Goal: Task Accomplishment & Management: Complete application form

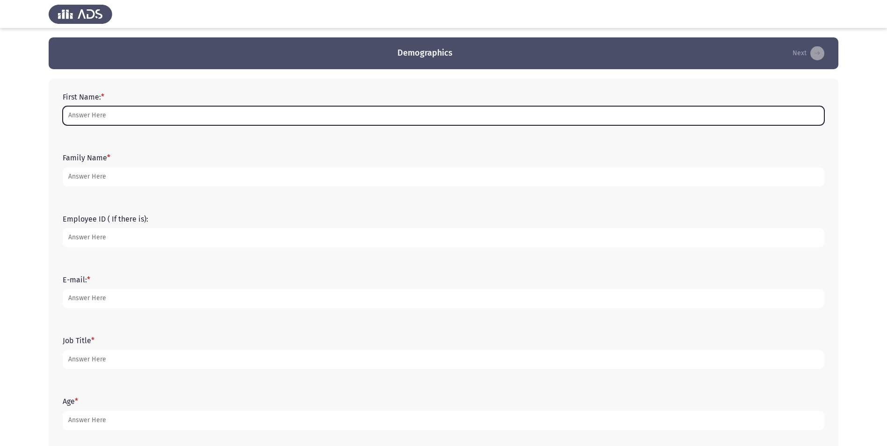
click at [220, 120] on input "First Name: *" at bounding box center [444, 115] width 762 height 19
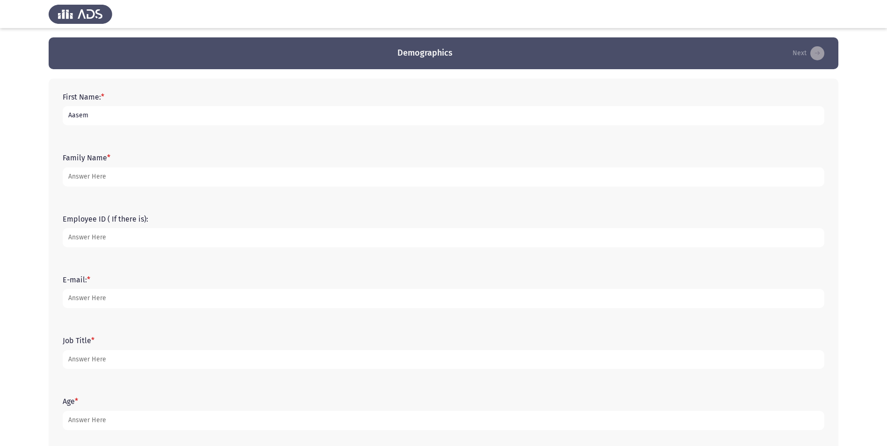
type input "Aasem"
type input "Alrajhi"
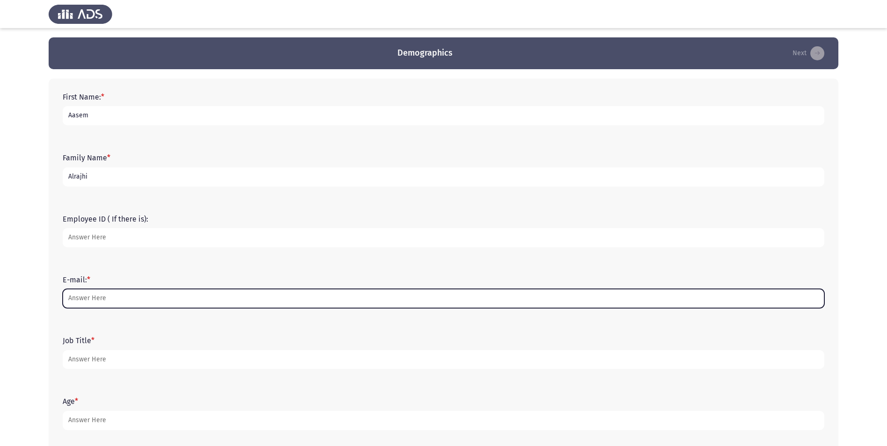
click at [128, 296] on input "E-mail: *" at bounding box center [444, 298] width 762 height 19
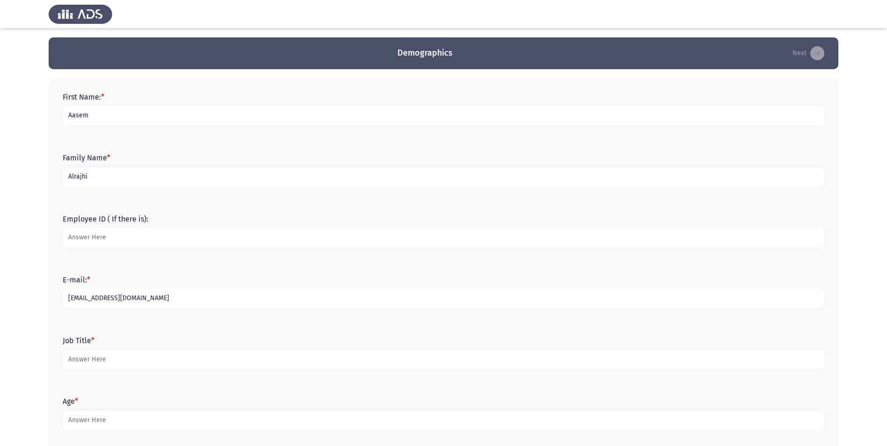
type input "[EMAIL_ADDRESS][DOMAIN_NAME]"
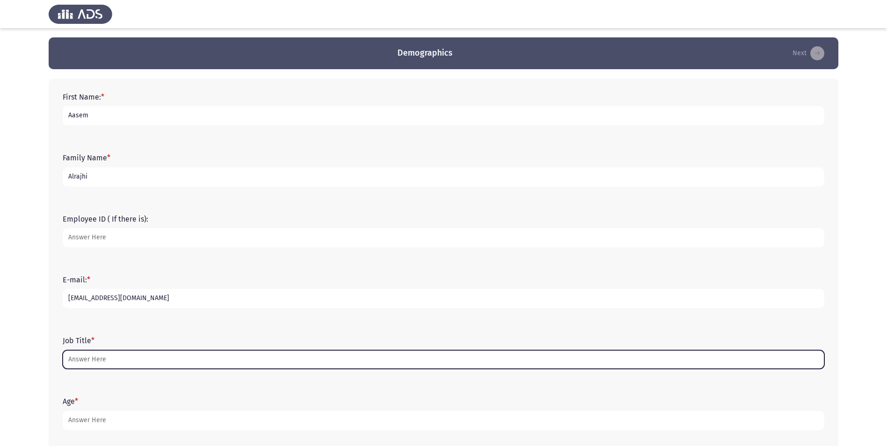
click at [322, 363] on input "Job Title *" at bounding box center [444, 359] width 762 height 19
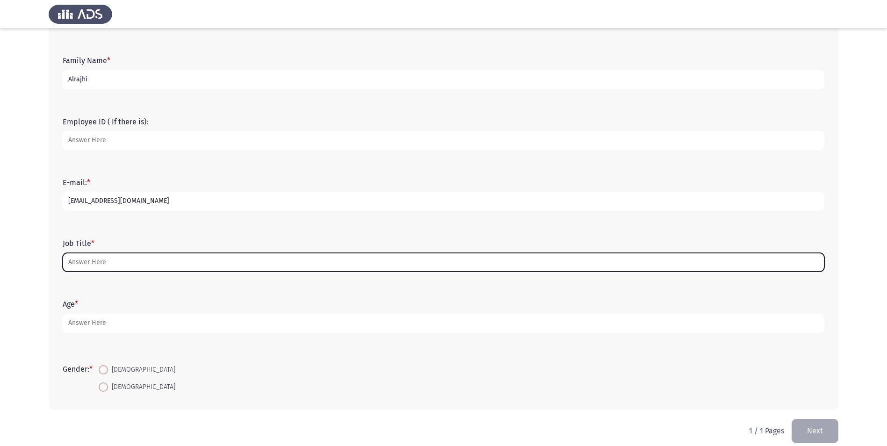
scroll to position [108, 0]
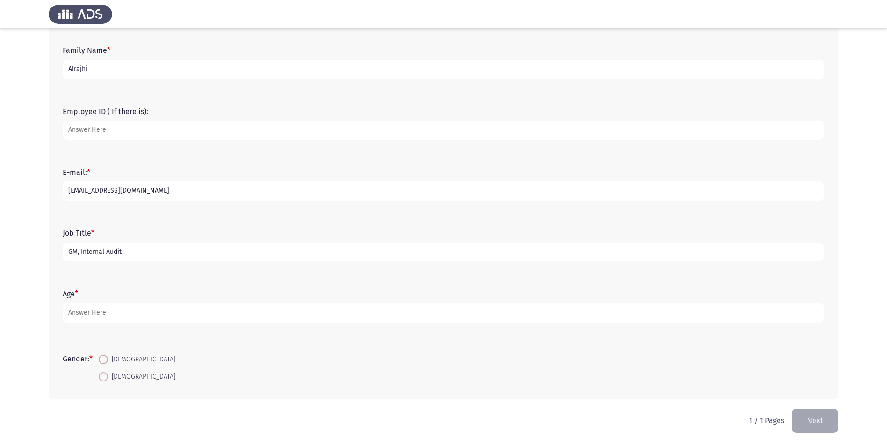
type input "GM, Internal Audit"
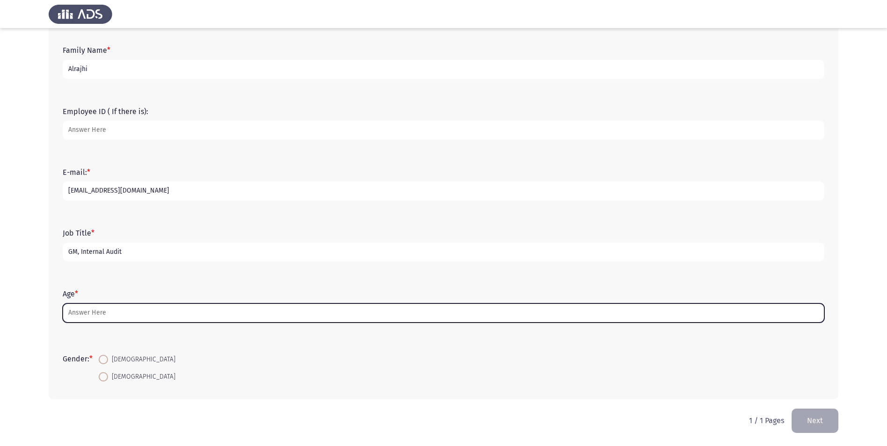
click at [343, 319] on input "Age *" at bounding box center [444, 313] width 762 height 19
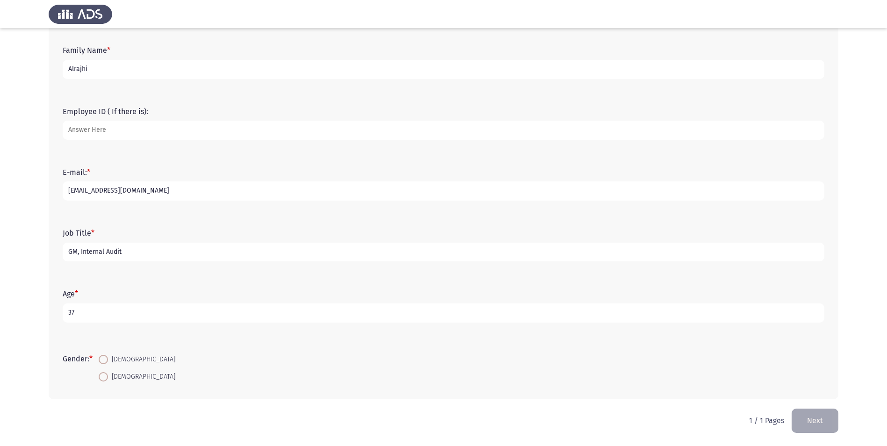
type input "37"
click at [121, 360] on span "[DEMOGRAPHIC_DATA]" at bounding box center [141, 359] width 67 height 11
click at [108, 360] on input "[DEMOGRAPHIC_DATA]" at bounding box center [103, 359] width 9 height 9
radio input "true"
click at [803, 427] on button "Next" at bounding box center [815, 421] width 47 height 24
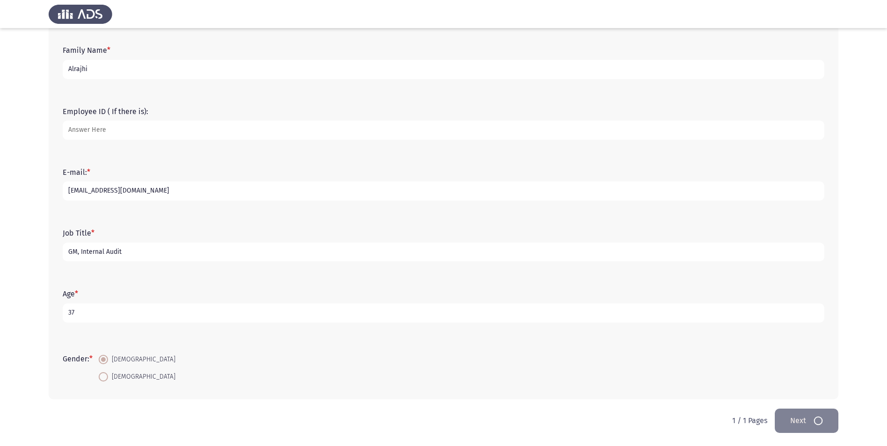
scroll to position [0, 0]
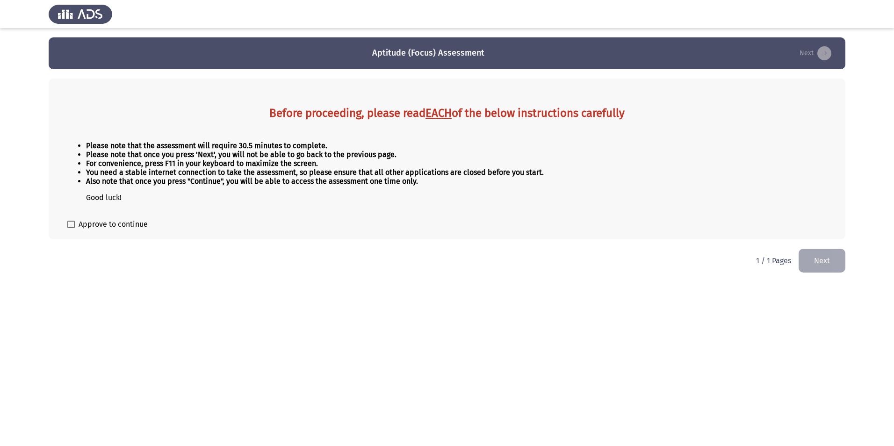
click at [821, 257] on button "Next" at bounding box center [822, 261] width 47 height 24
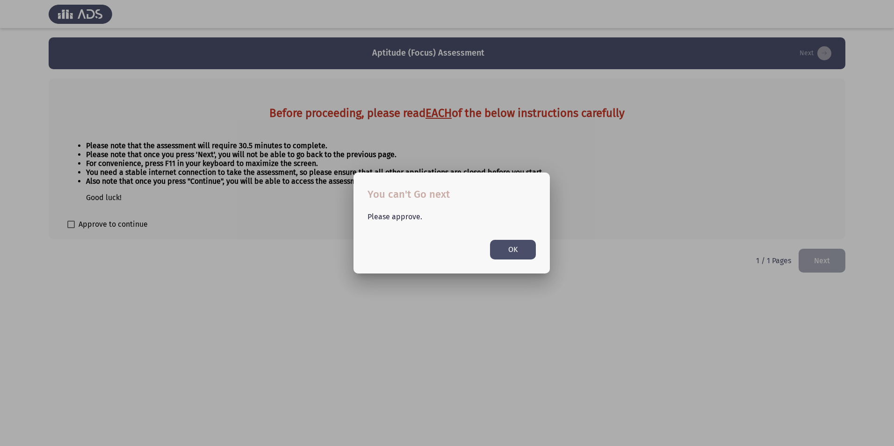
drag, startPoint x: 525, startPoint y: 249, endPoint x: 107, endPoint y: 194, distance: 421.7
click at [525, 249] on button "OK" at bounding box center [513, 249] width 46 height 19
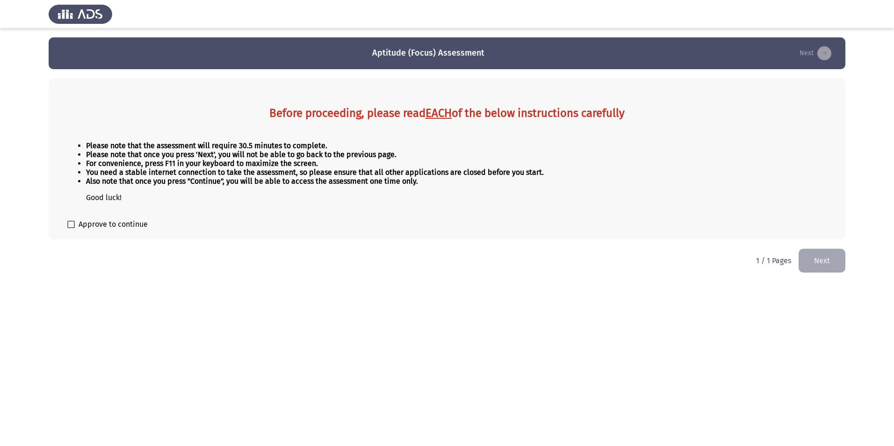
click at [73, 225] on span at bounding box center [70, 224] width 7 height 7
click at [71, 228] on input "Approve to continue" at bounding box center [71, 228] width 0 height 0
checkbox input "true"
click at [821, 267] on button "Next" at bounding box center [822, 261] width 47 height 24
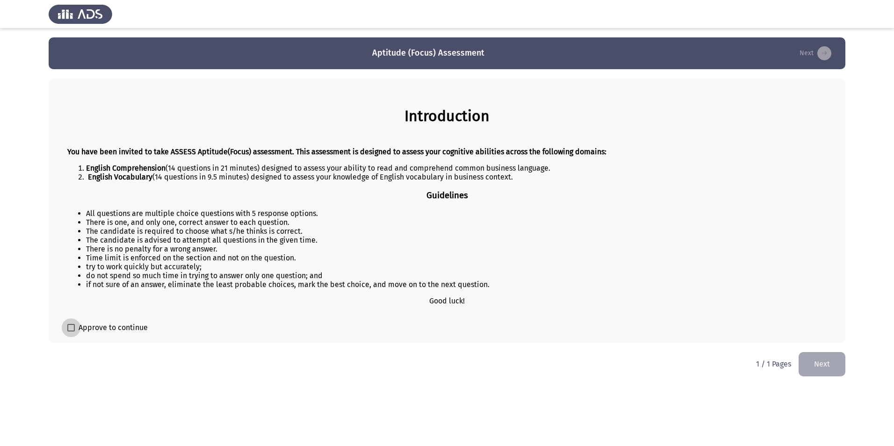
click at [74, 326] on span at bounding box center [70, 327] width 7 height 7
click at [71, 332] on input "Approve to continue" at bounding box center [71, 332] width 0 height 0
checkbox input "true"
click at [828, 370] on button "Next" at bounding box center [822, 364] width 47 height 24
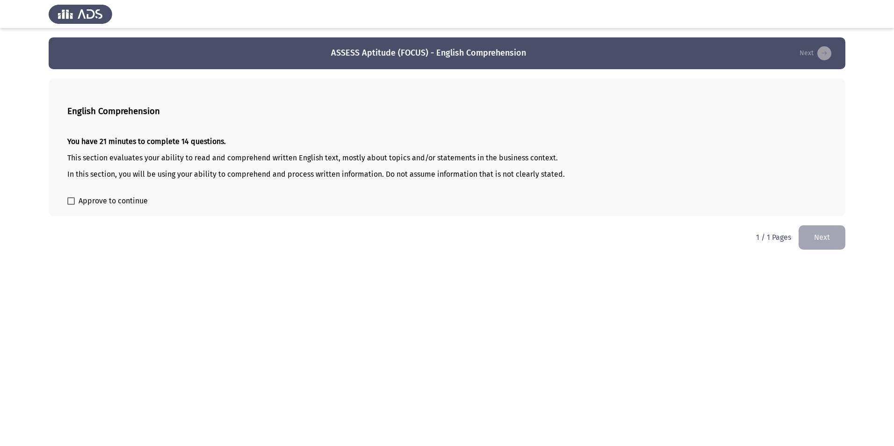
click at [70, 205] on span at bounding box center [70, 200] width 7 height 7
click at [71, 205] on input "Approve to continue" at bounding box center [71, 205] width 0 height 0
checkbox input "true"
click at [831, 244] on button "Next" at bounding box center [822, 237] width 47 height 24
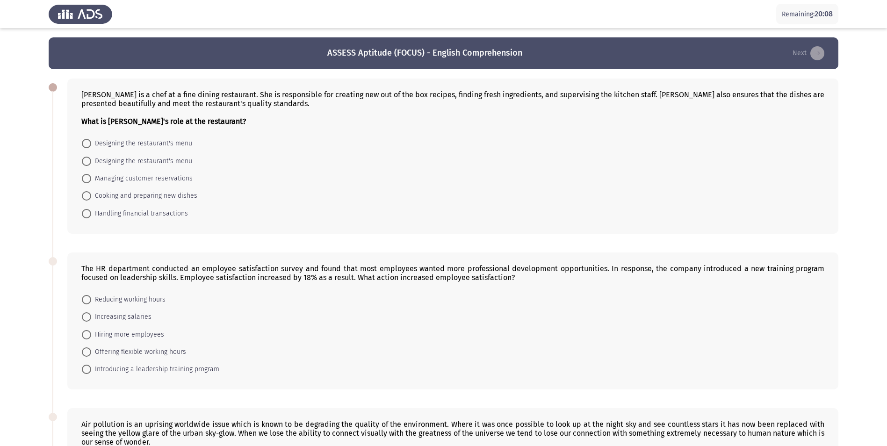
click at [87, 196] on span at bounding box center [86, 195] width 9 height 9
click at [87, 196] on input "Cooking and preparing new dishes" at bounding box center [86, 195] width 9 height 9
radio input "true"
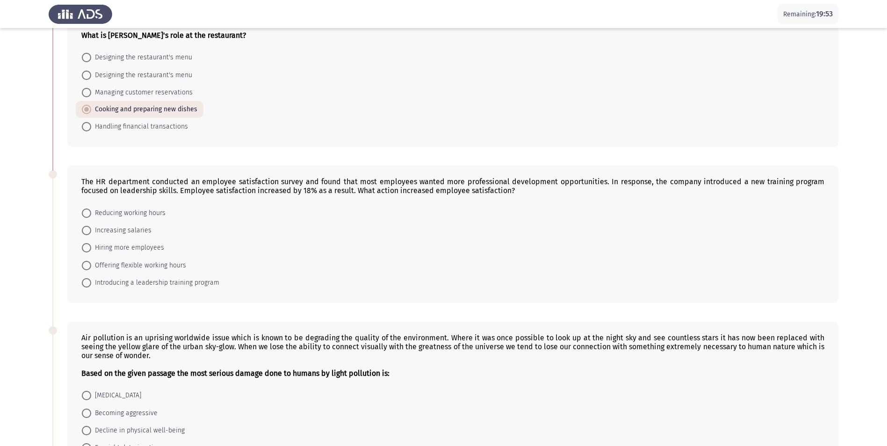
scroll to position [234, 0]
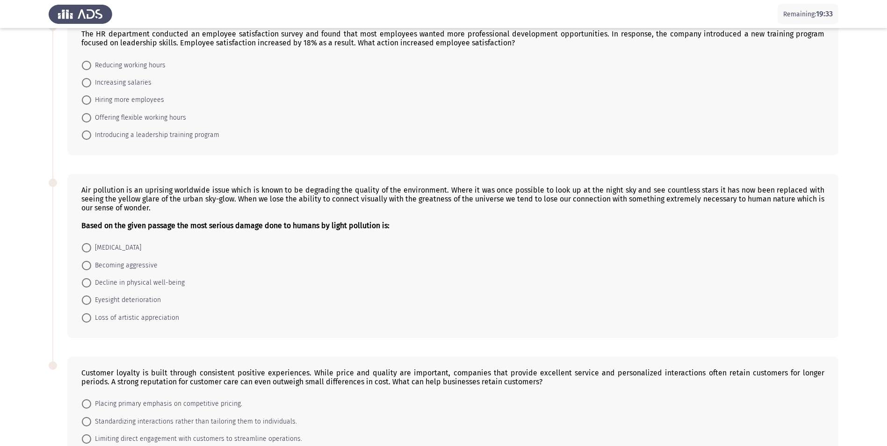
click at [141, 133] on span "Introducing a leadership training program" at bounding box center [155, 135] width 128 height 11
click at [91, 133] on input "Introducing a leadership training program" at bounding box center [86, 134] width 9 height 9
radio input "true"
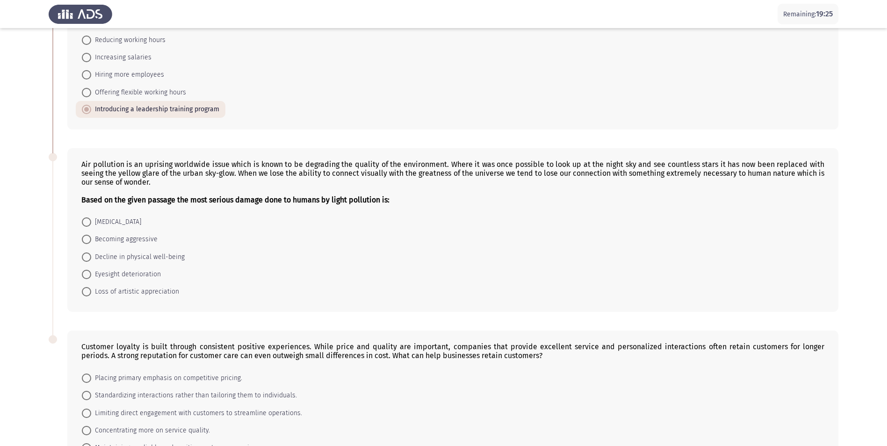
scroll to position [327, 0]
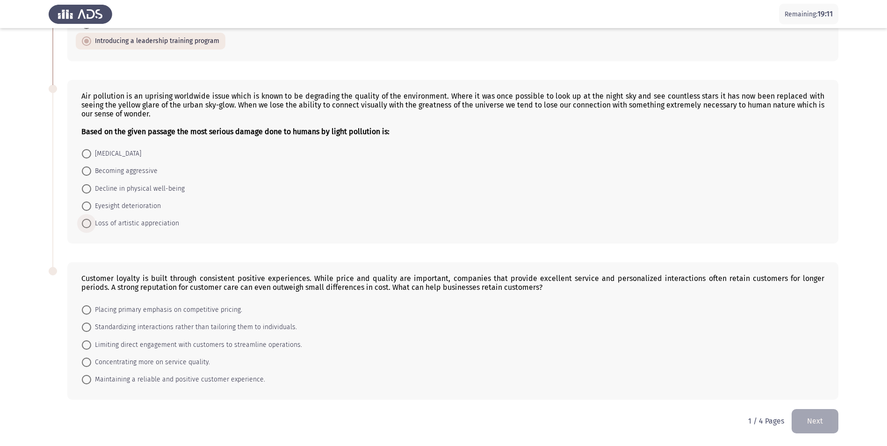
click at [89, 219] on span at bounding box center [86, 223] width 9 height 9
click at [89, 219] on input "Loss of artistic appreciation" at bounding box center [86, 223] width 9 height 9
radio input "true"
click at [132, 379] on span "Maintaining a reliable and positive customer experience." at bounding box center [178, 379] width 174 height 11
click at [91, 379] on input "Maintaining a reliable and positive customer experience." at bounding box center [86, 379] width 9 height 9
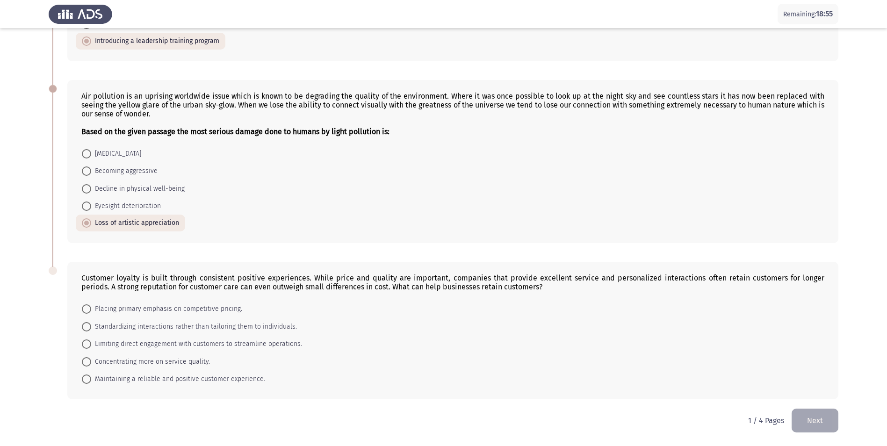
radio input "true"
click at [800, 424] on button "Next" at bounding box center [815, 421] width 47 height 24
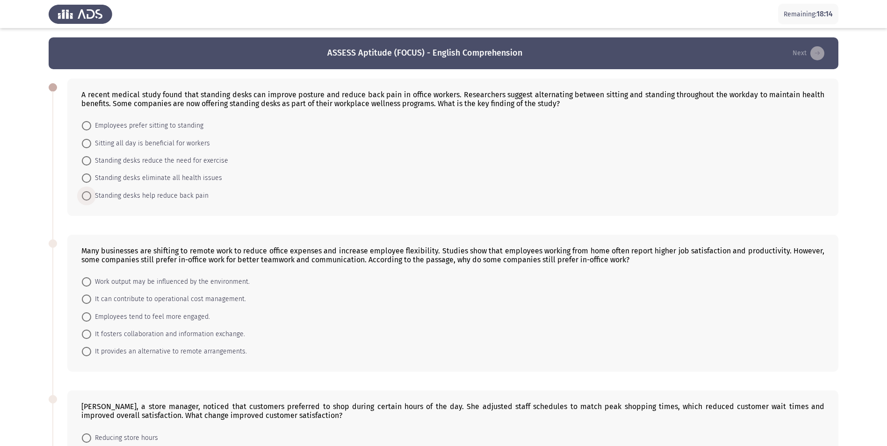
click at [90, 195] on span at bounding box center [86, 195] width 9 height 9
click at [90, 195] on input "Standing desks help reduce back pain" at bounding box center [86, 195] width 9 height 9
radio input "true"
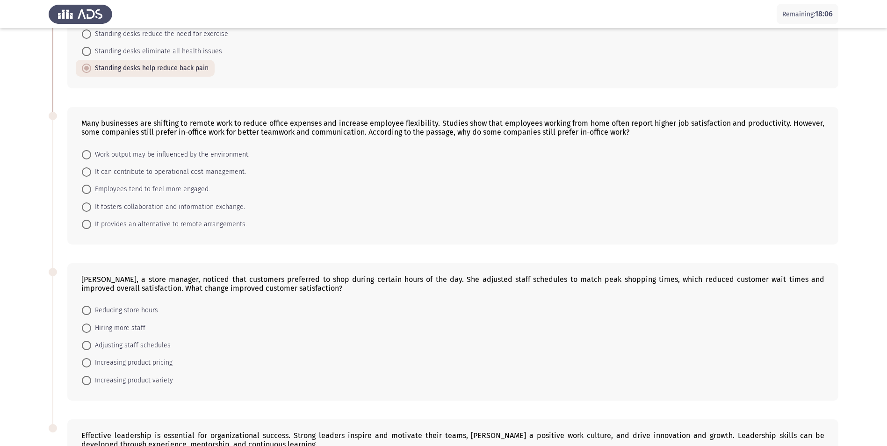
scroll to position [140, 0]
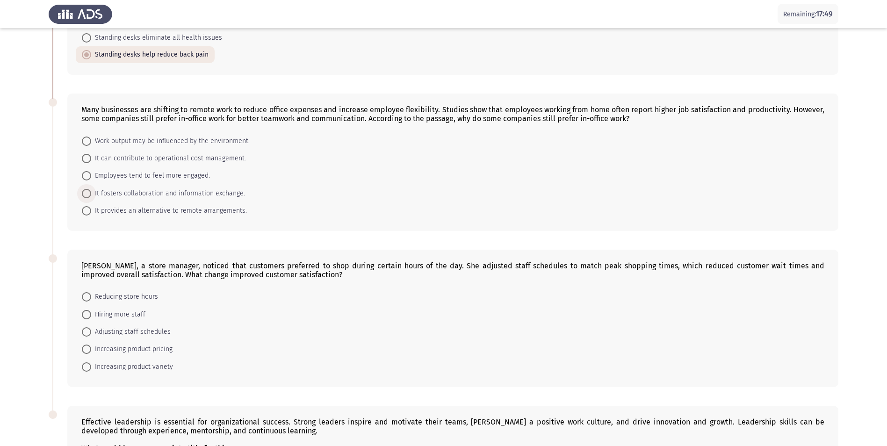
click at [86, 196] on span at bounding box center [86, 193] width 9 height 9
click at [86, 196] on input "It fosters collaboration and information exchange." at bounding box center [86, 193] width 9 height 9
radio input "true"
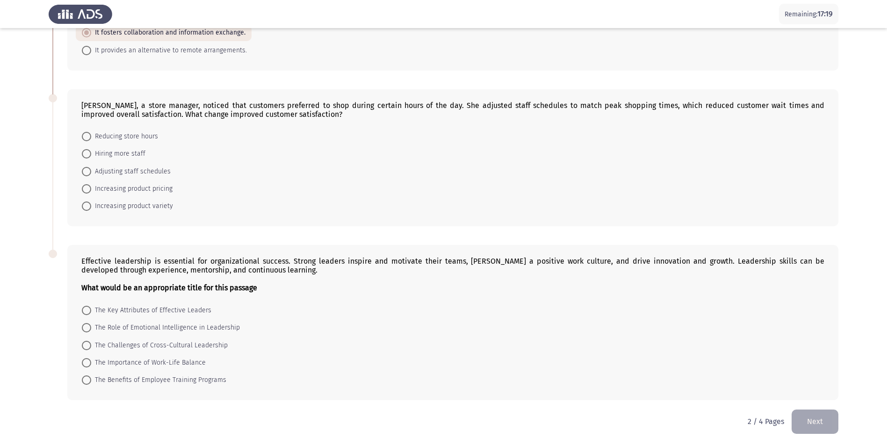
scroll to position [301, 0]
click at [133, 312] on span "The Key Attributes of Effective Leaders" at bounding box center [151, 309] width 120 height 11
click at [91, 312] on input "The Key Attributes of Effective Leaders" at bounding box center [86, 309] width 9 height 9
radio input "true"
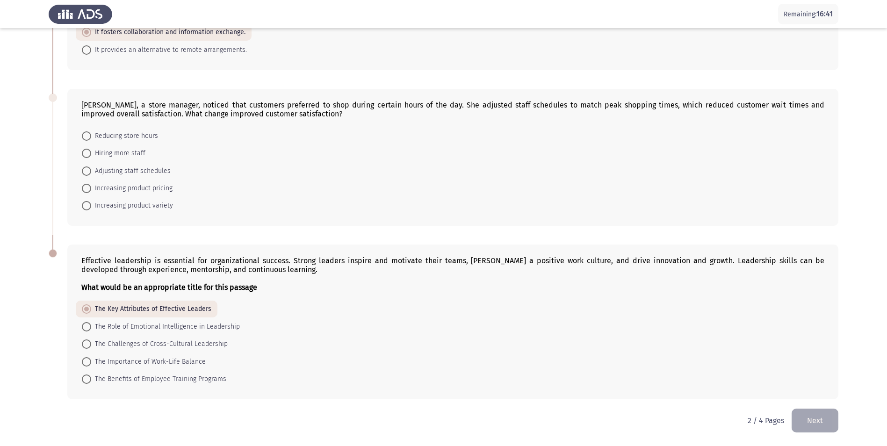
click at [132, 172] on span "Adjusting staff schedules" at bounding box center [131, 171] width 80 height 11
click at [91, 172] on input "Adjusting staff schedules" at bounding box center [86, 171] width 9 height 9
radio input "true"
click at [812, 418] on button "Next" at bounding box center [815, 421] width 47 height 24
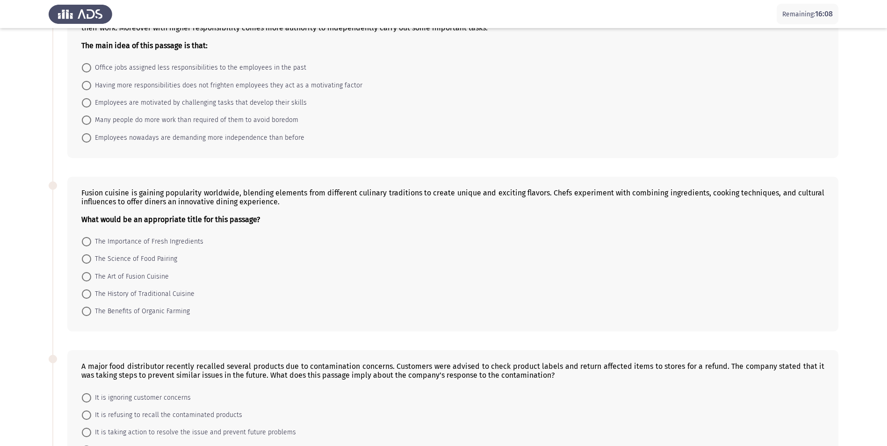
scroll to position [47, 0]
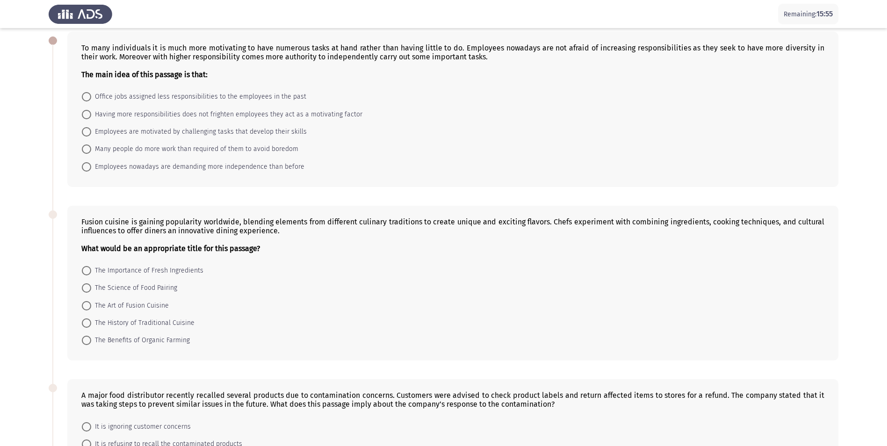
click at [134, 113] on span "Having more responsibilities does not frighten employees they act as a motivati…" at bounding box center [226, 114] width 271 height 11
click at [91, 113] on input "Having more responsibilities does not frighten employees they act as a motivati…" at bounding box center [86, 114] width 9 height 9
radio input "true"
click at [135, 302] on span "The Art of Fusion Cuisine" at bounding box center [130, 304] width 78 height 11
click at [91, 302] on input "The Art of Fusion Cuisine" at bounding box center [86, 304] width 9 height 9
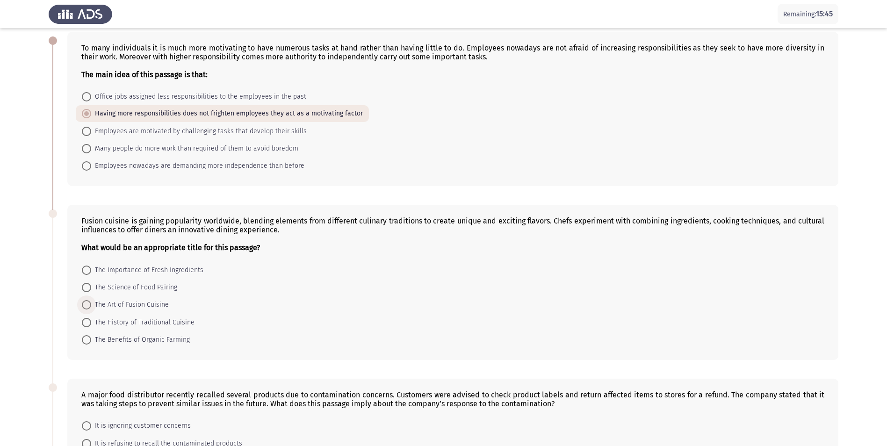
radio input "true"
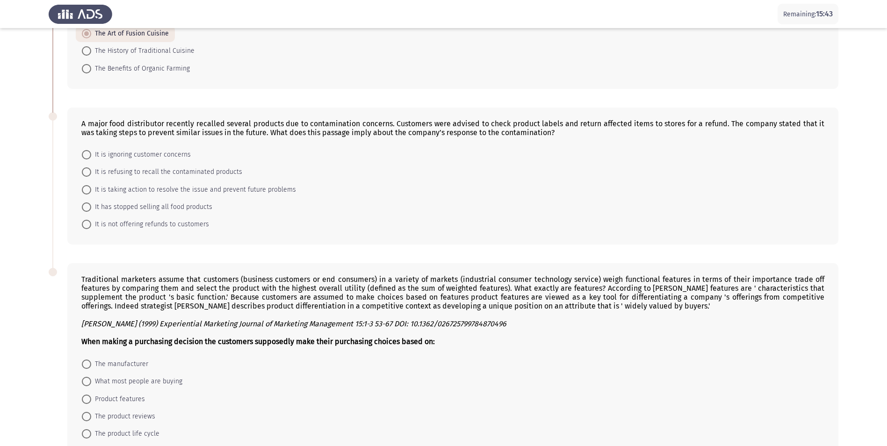
scroll to position [372, 0]
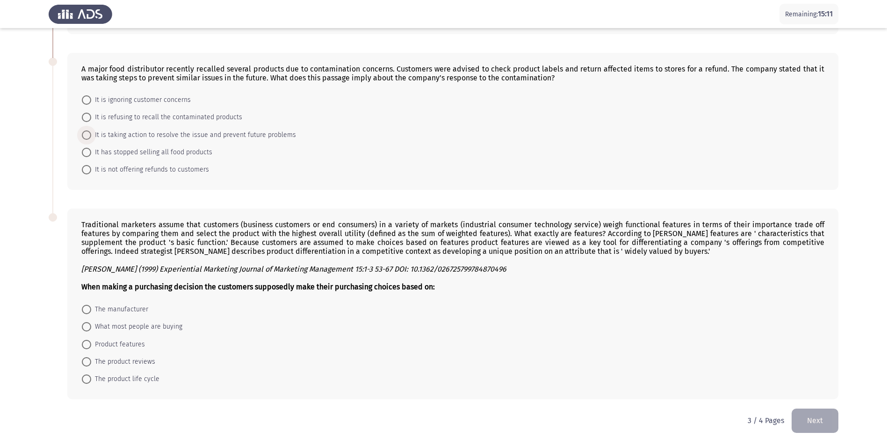
click at [128, 136] on span "It is taking action to resolve the issue and prevent future problems" at bounding box center [193, 135] width 205 height 11
click at [91, 136] on input "It is taking action to resolve the issue and prevent future problems" at bounding box center [86, 134] width 9 height 9
radio input "true"
click at [123, 344] on span "Product features" at bounding box center [118, 344] width 54 height 11
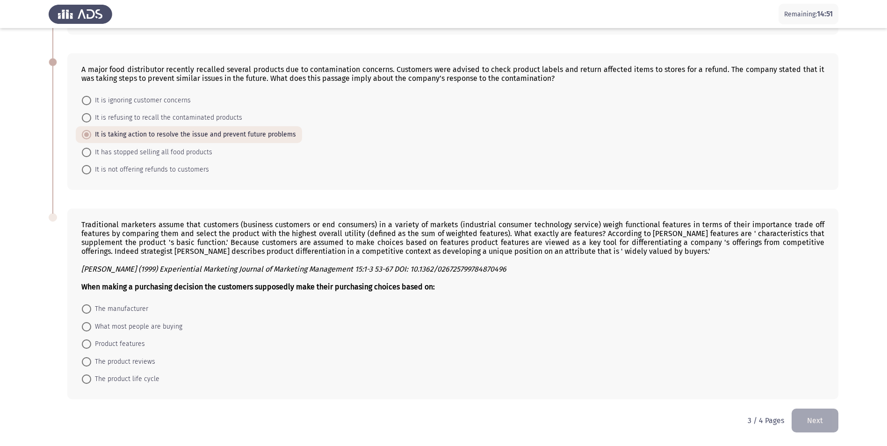
click at [91, 344] on input "Product features" at bounding box center [86, 344] width 9 height 9
radio input "true"
click at [809, 425] on button "Next" at bounding box center [815, 421] width 47 height 24
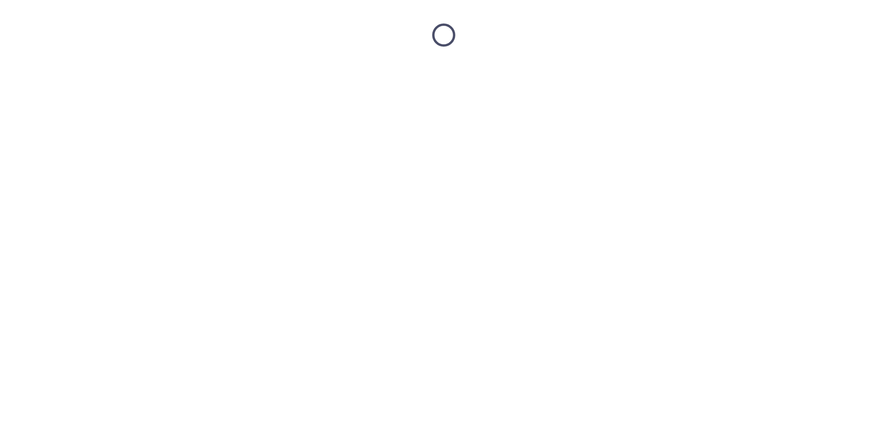
scroll to position [0, 0]
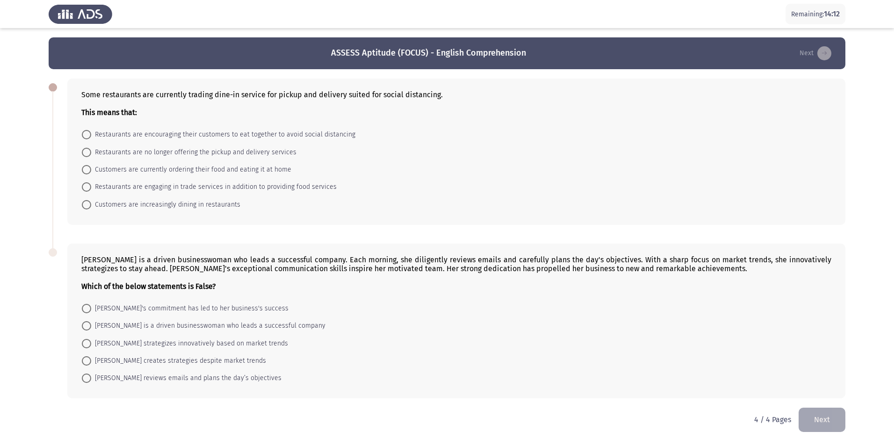
click at [124, 171] on span "Customers are currently ordering their food and eating it at home" at bounding box center [191, 169] width 200 height 11
click at [91, 171] on input "Customers are currently ordering their food and eating it at home" at bounding box center [86, 169] width 9 height 9
radio input "true"
click at [153, 359] on span "[PERSON_NAME] creates strategies despite market trends" at bounding box center [178, 360] width 175 height 11
click at [91, 359] on input "[PERSON_NAME] creates strategies despite market trends" at bounding box center [86, 360] width 9 height 9
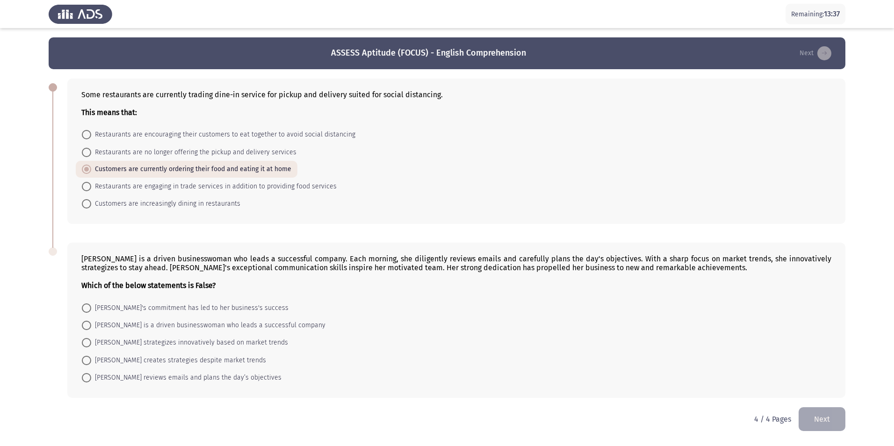
radio input "true"
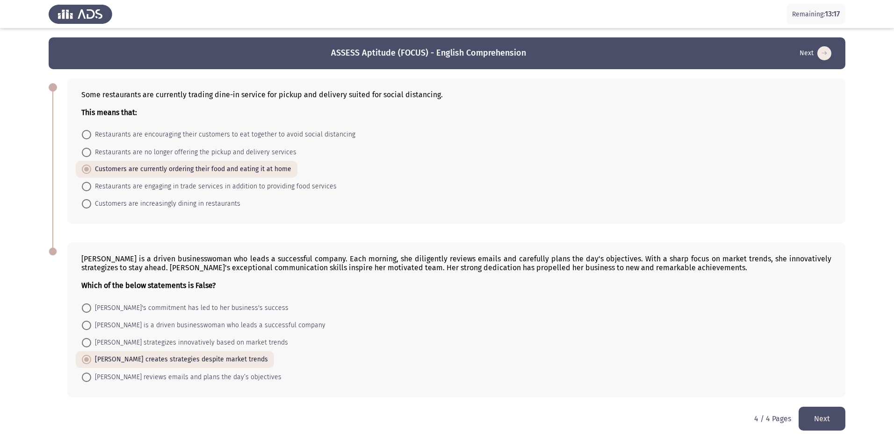
click at [823, 421] on button "Next" at bounding box center [822, 419] width 47 height 24
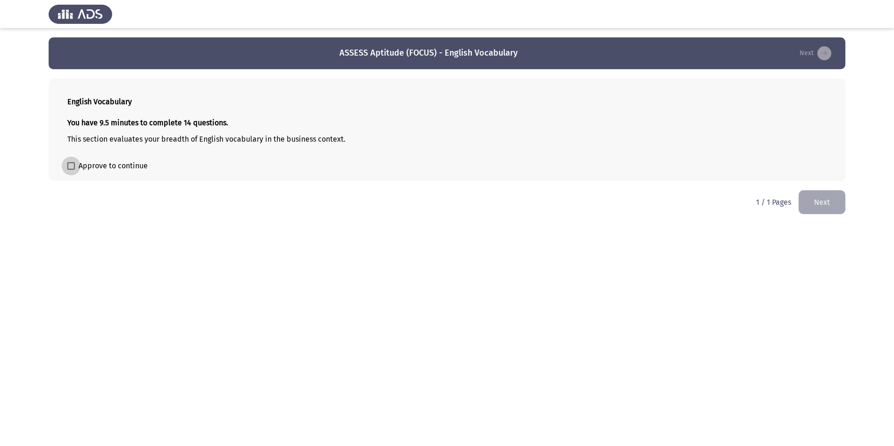
click at [69, 162] on span at bounding box center [70, 165] width 7 height 7
click at [71, 170] on input "Approve to continue" at bounding box center [71, 170] width 0 height 0
checkbox input "true"
click at [818, 205] on button "Next" at bounding box center [822, 202] width 47 height 24
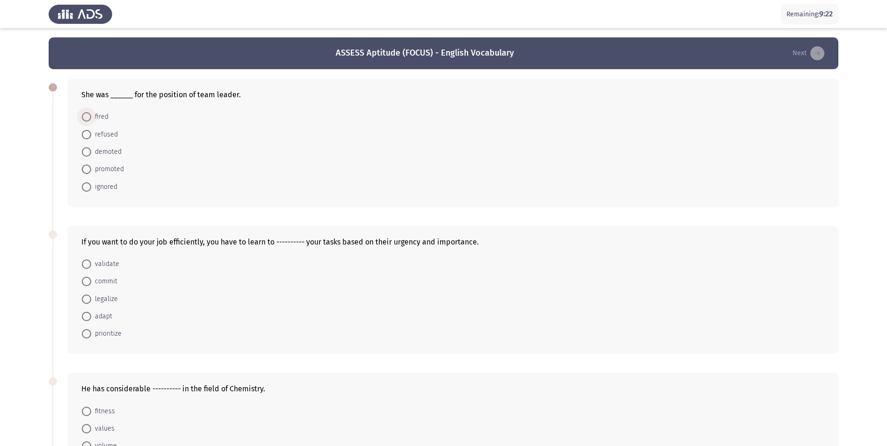
click at [102, 116] on span "fired" at bounding box center [99, 116] width 17 height 11
click at [91, 116] on input "fired" at bounding box center [86, 116] width 9 height 9
radio input "true"
click at [89, 169] on span at bounding box center [86, 168] width 9 height 9
click at [89, 169] on input "promoted" at bounding box center [86, 168] width 9 height 9
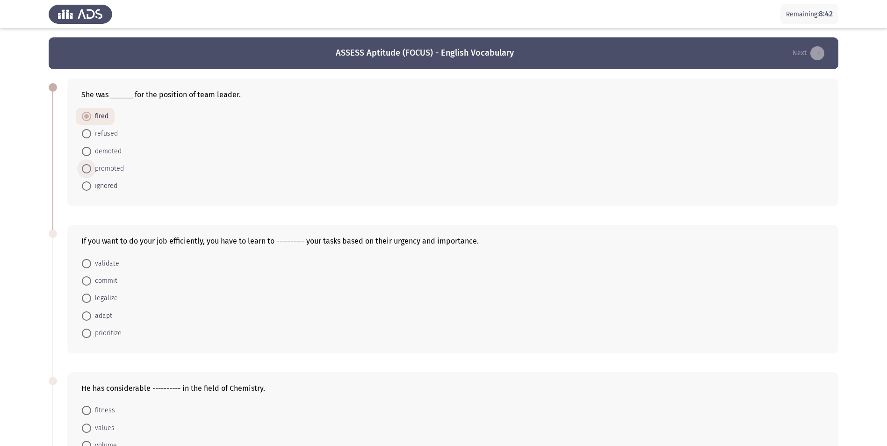
radio input "true"
click at [87, 333] on span at bounding box center [86, 333] width 9 height 9
click at [87, 333] on input "prioritize" at bounding box center [86, 333] width 9 height 9
radio input "true"
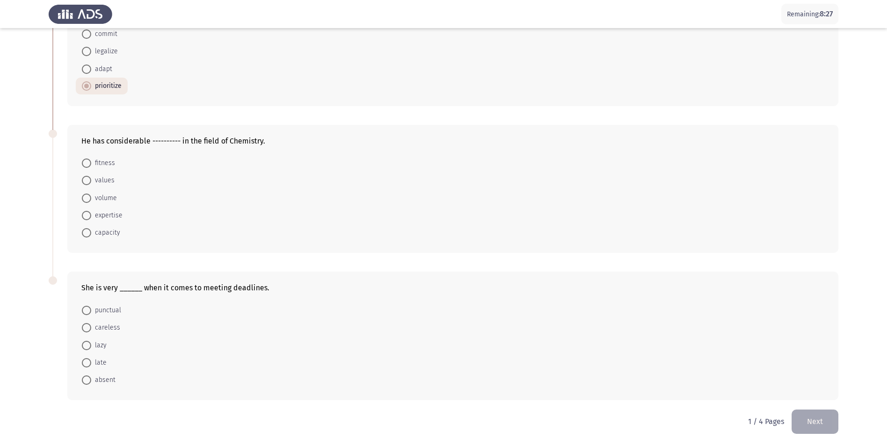
scroll to position [248, 0]
click at [87, 212] on span at bounding box center [86, 214] width 9 height 9
click at [87, 212] on input "expertise" at bounding box center [86, 214] width 9 height 9
radio input "true"
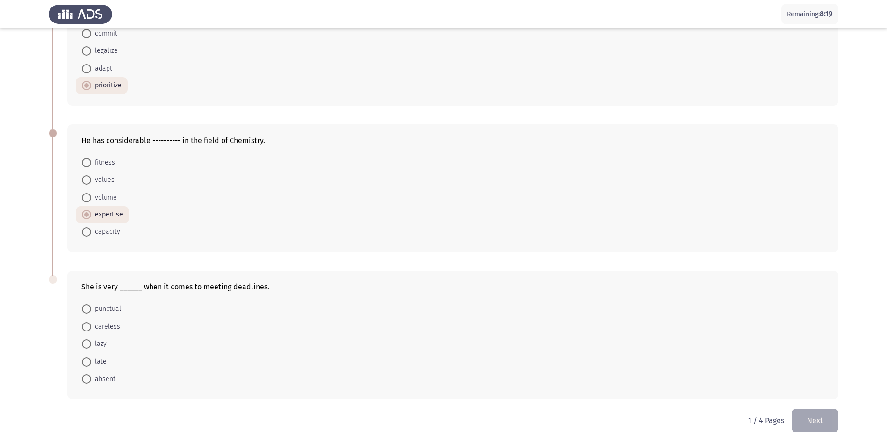
click at [89, 310] on span at bounding box center [86, 308] width 9 height 9
click at [89, 310] on input "punctual" at bounding box center [86, 308] width 9 height 9
radio input "true"
click at [804, 424] on button "Next" at bounding box center [815, 421] width 47 height 24
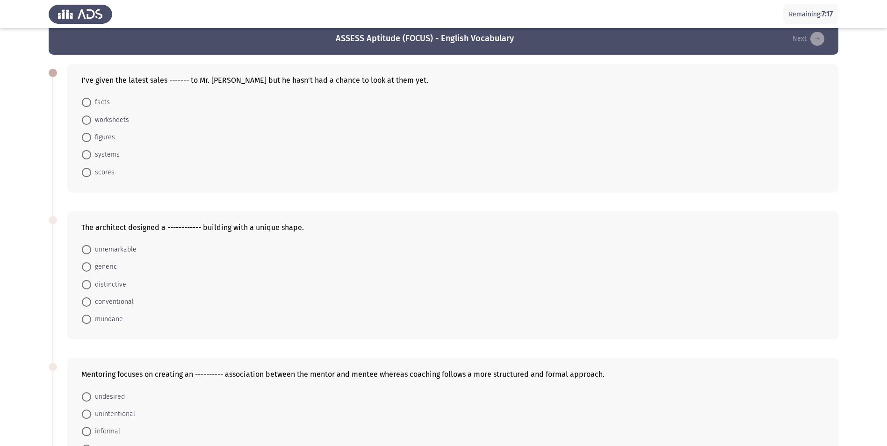
scroll to position [0, 0]
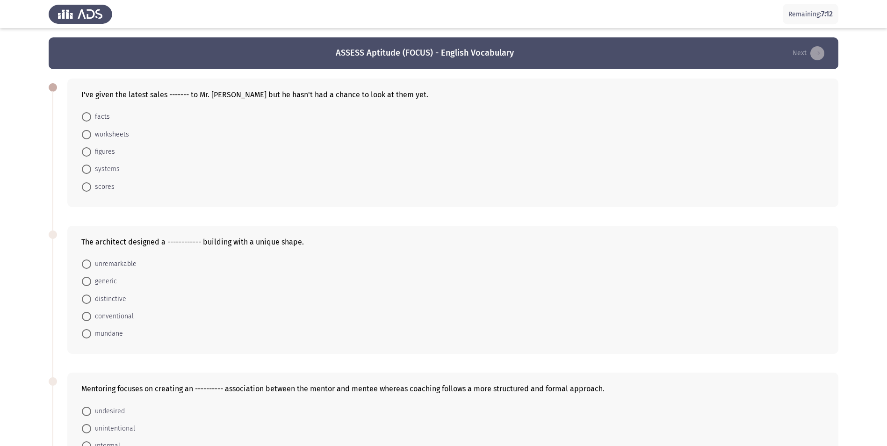
click at [90, 151] on span at bounding box center [86, 151] width 9 height 9
click at [90, 151] on input "figures" at bounding box center [86, 151] width 9 height 9
radio input "true"
click at [83, 300] on span at bounding box center [86, 298] width 9 height 9
click at [83, 300] on input "distinctive" at bounding box center [86, 298] width 9 height 9
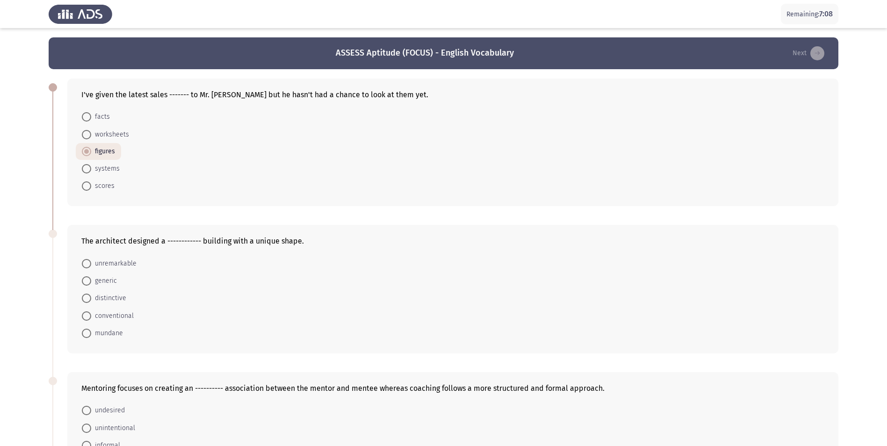
radio input "true"
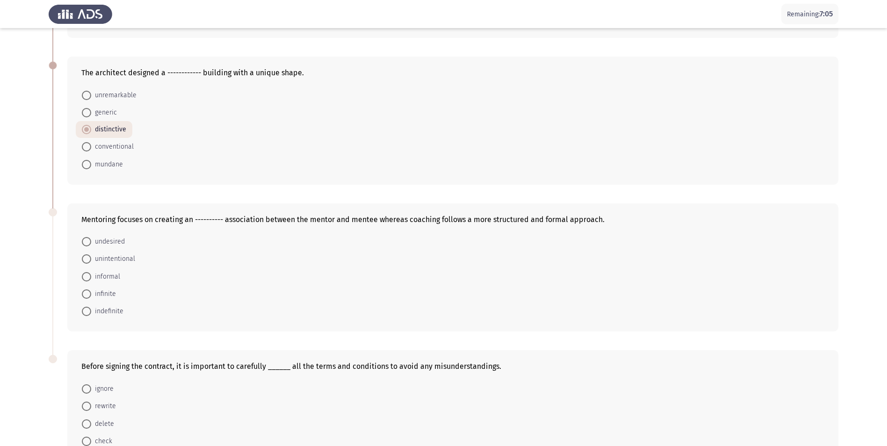
scroll to position [187, 0]
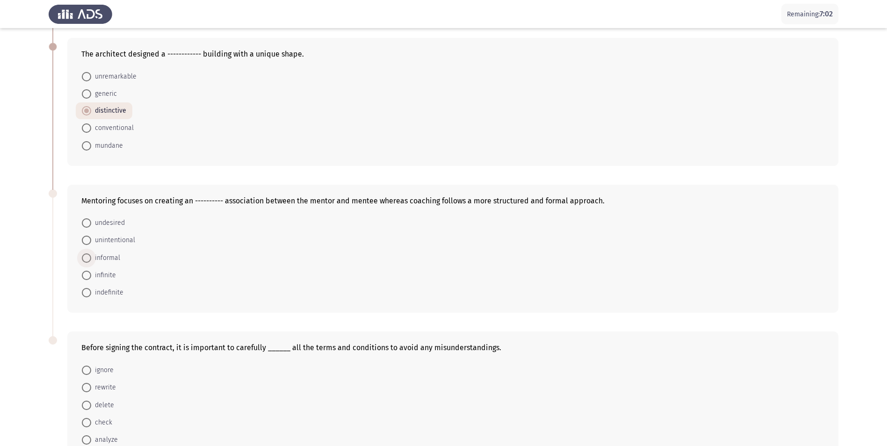
click at [86, 260] on span at bounding box center [86, 257] width 9 height 9
click at [86, 260] on input "informal" at bounding box center [86, 257] width 9 height 9
radio input "true"
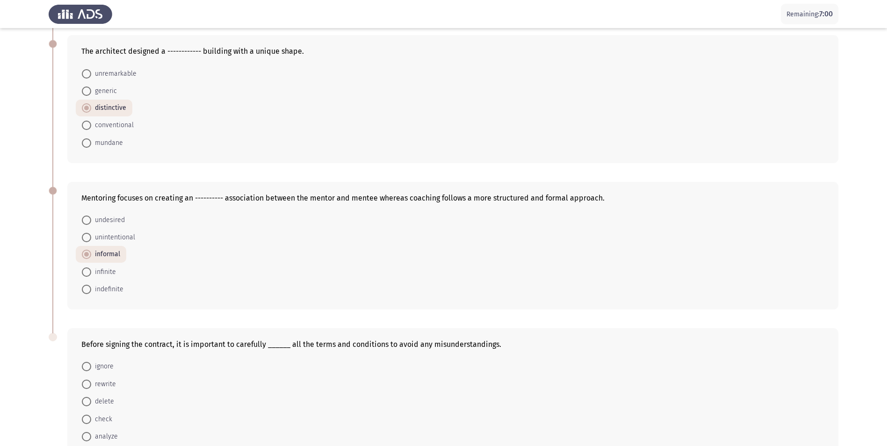
scroll to position [247, 0]
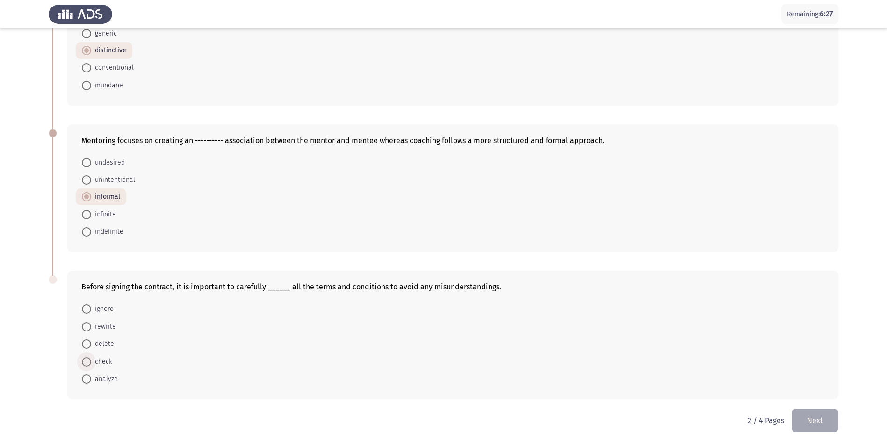
click at [85, 363] on span at bounding box center [86, 361] width 9 height 9
click at [85, 363] on input "check" at bounding box center [86, 361] width 9 height 9
radio input "true"
click at [817, 419] on button "Next" at bounding box center [815, 421] width 47 height 24
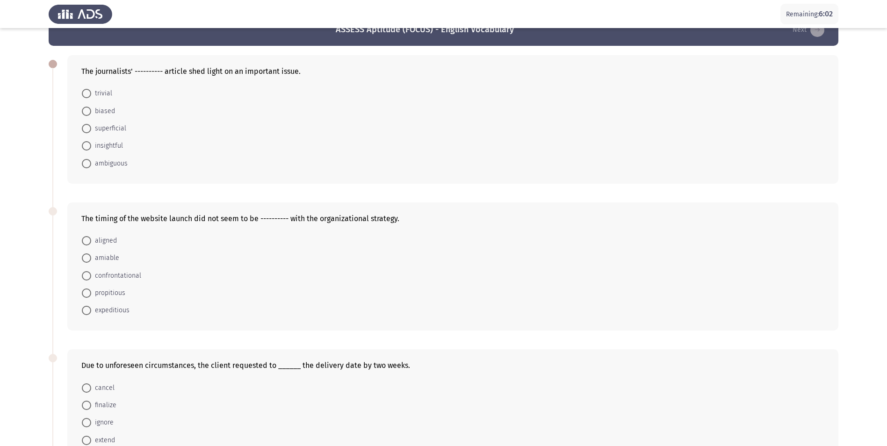
scroll to position [15, 0]
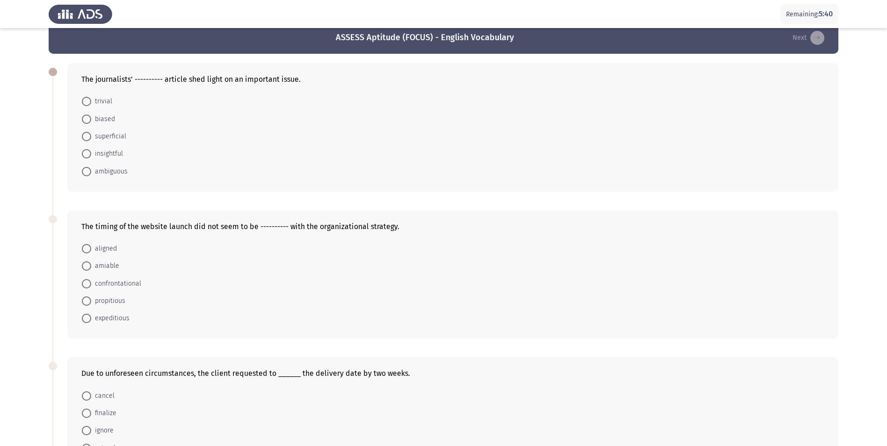
click at [84, 155] on span at bounding box center [86, 153] width 9 height 9
click at [84, 155] on input "insightful" at bounding box center [86, 153] width 9 height 9
radio input "true"
click at [85, 249] on span at bounding box center [86, 248] width 9 height 9
click at [85, 249] on input "aligned" at bounding box center [86, 248] width 9 height 9
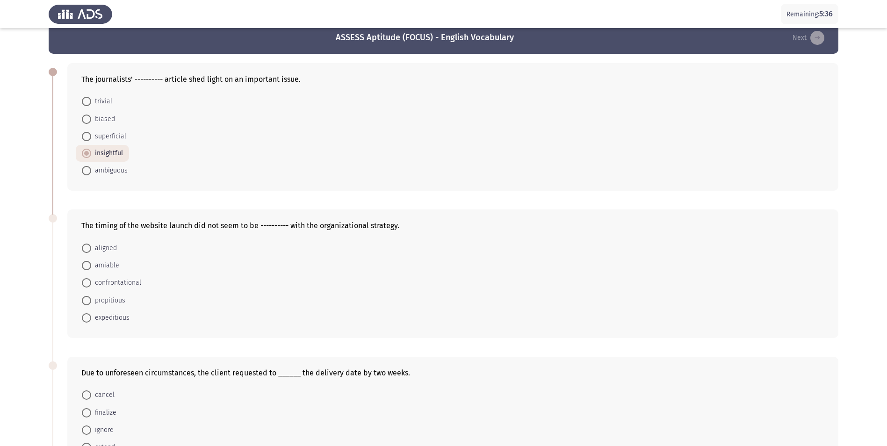
radio input "true"
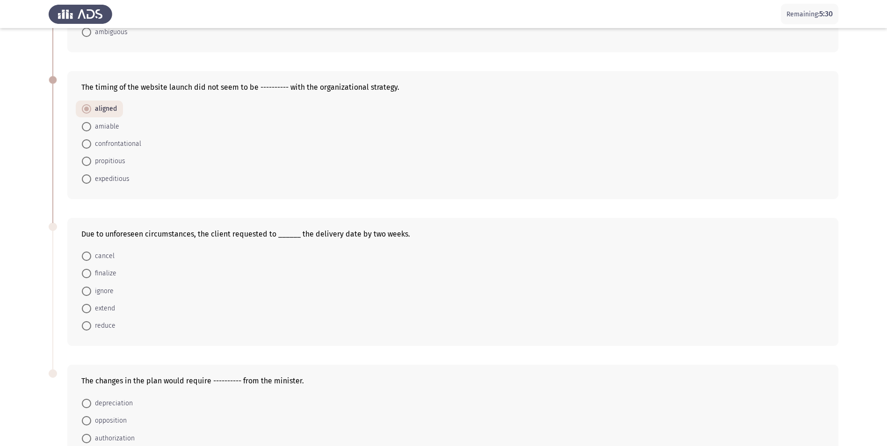
scroll to position [156, 0]
click at [86, 306] on span at bounding box center [86, 306] width 9 height 9
click at [86, 306] on input "extend" at bounding box center [86, 306] width 9 height 9
radio input "true"
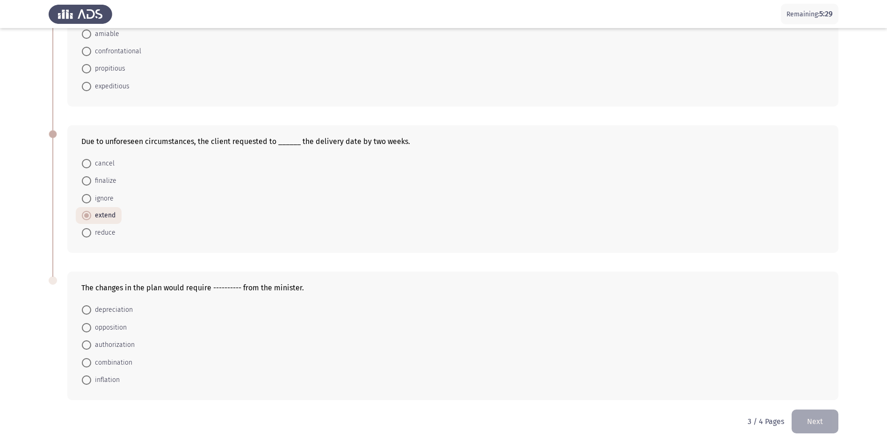
scroll to position [247, 0]
click at [88, 345] on span at bounding box center [86, 344] width 9 height 9
click at [88, 345] on input "authorization" at bounding box center [86, 344] width 9 height 9
radio input "true"
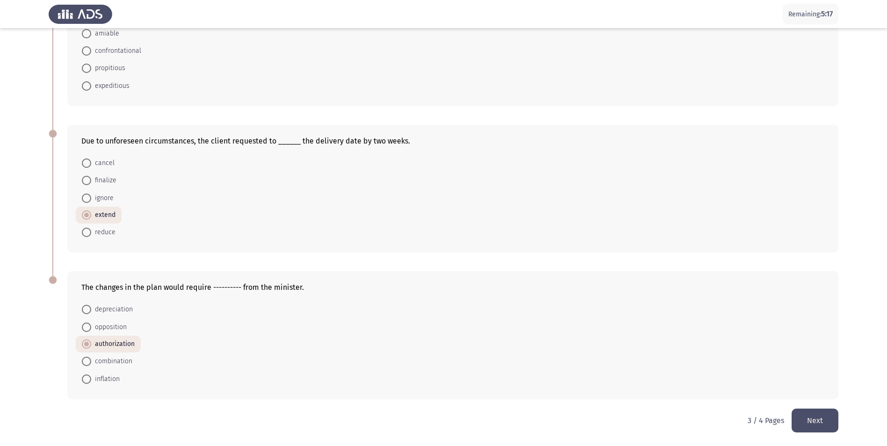
click at [815, 425] on button "Next" at bounding box center [815, 421] width 47 height 24
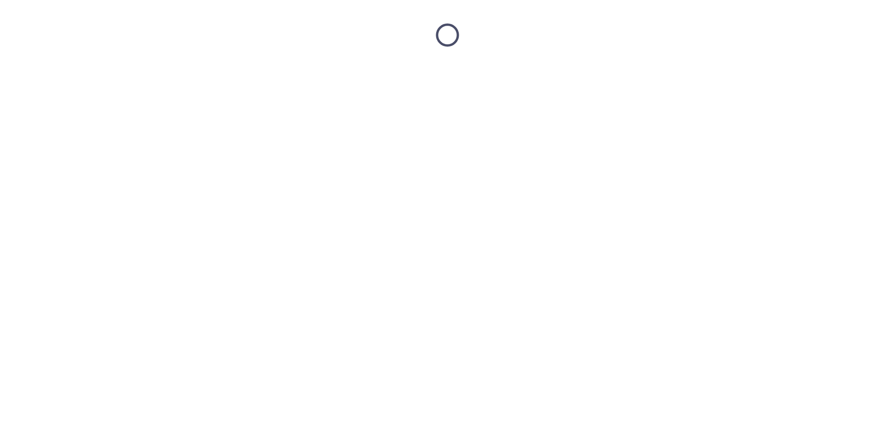
scroll to position [0, 0]
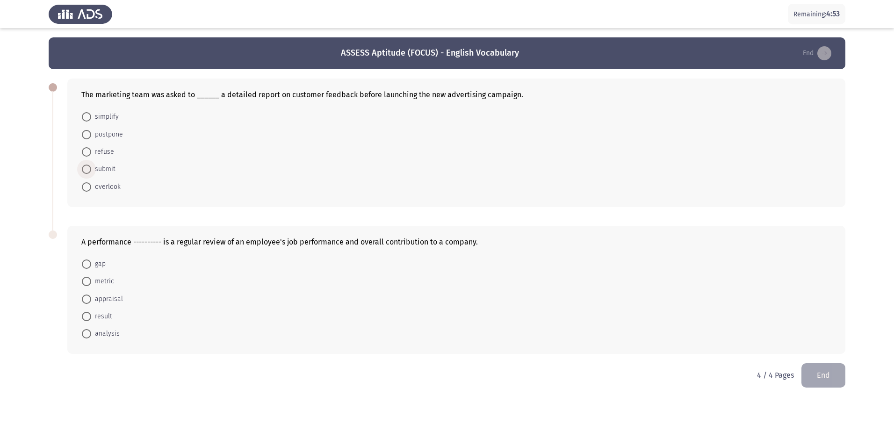
click at [83, 172] on span at bounding box center [86, 169] width 9 height 9
click at [83, 172] on input "submit" at bounding box center [86, 169] width 9 height 9
radio input "true"
click at [84, 300] on span at bounding box center [86, 298] width 9 height 9
click at [84, 300] on input "appraisal" at bounding box center [86, 298] width 9 height 9
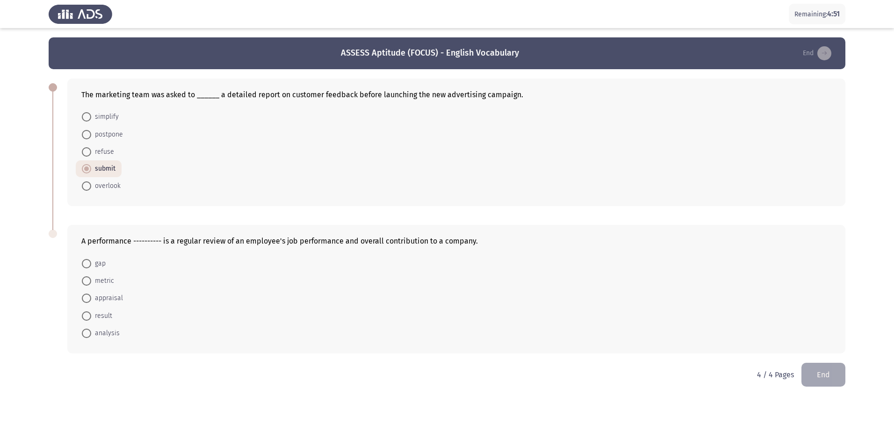
radio input "true"
click at [839, 382] on button "End" at bounding box center [824, 374] width 44 height 24
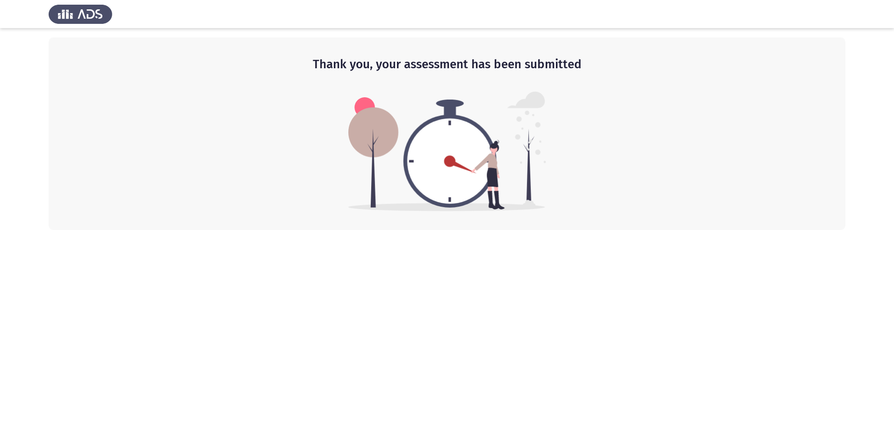
click at [101, 14] on img at bounding box center [81, 14] width 64 height 26
